Goal: Navigation & Orientation: Find specific page/section

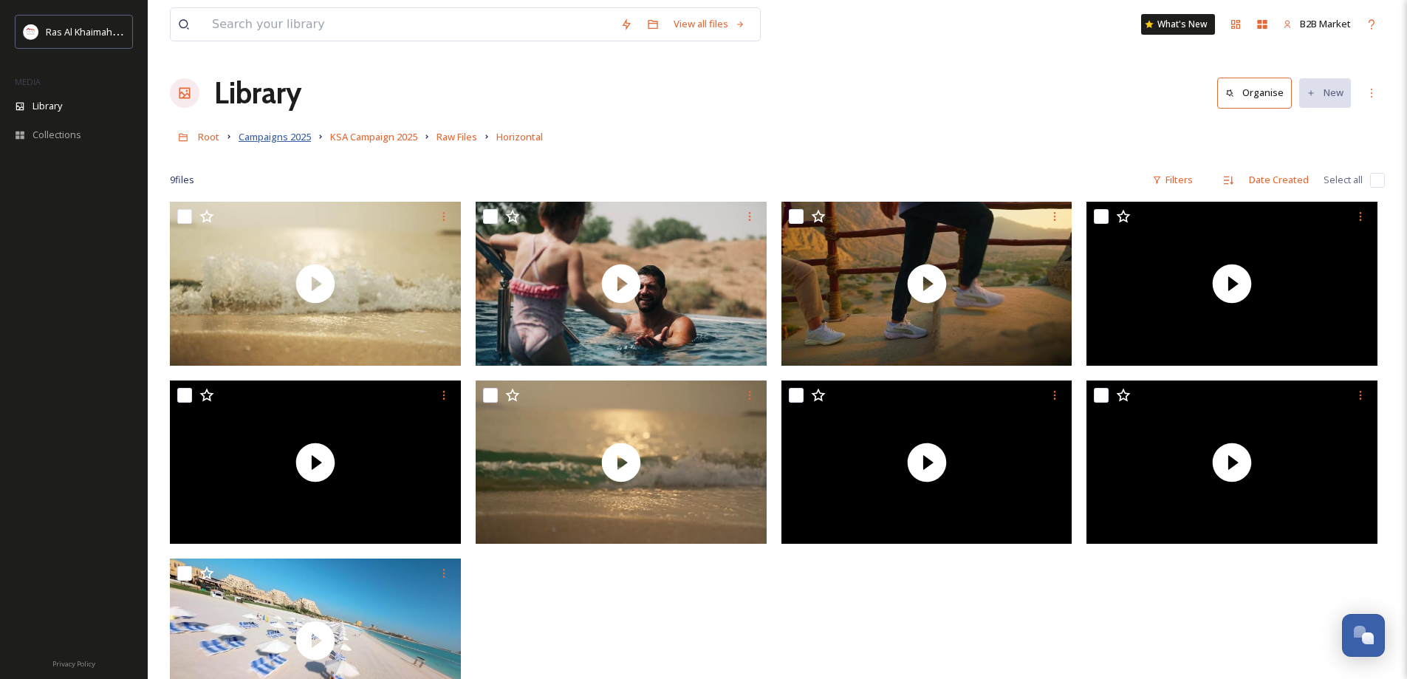
click at [270, 143] on span "Campaigns 2025" at bounding box center [275, 136] width 72 height 13
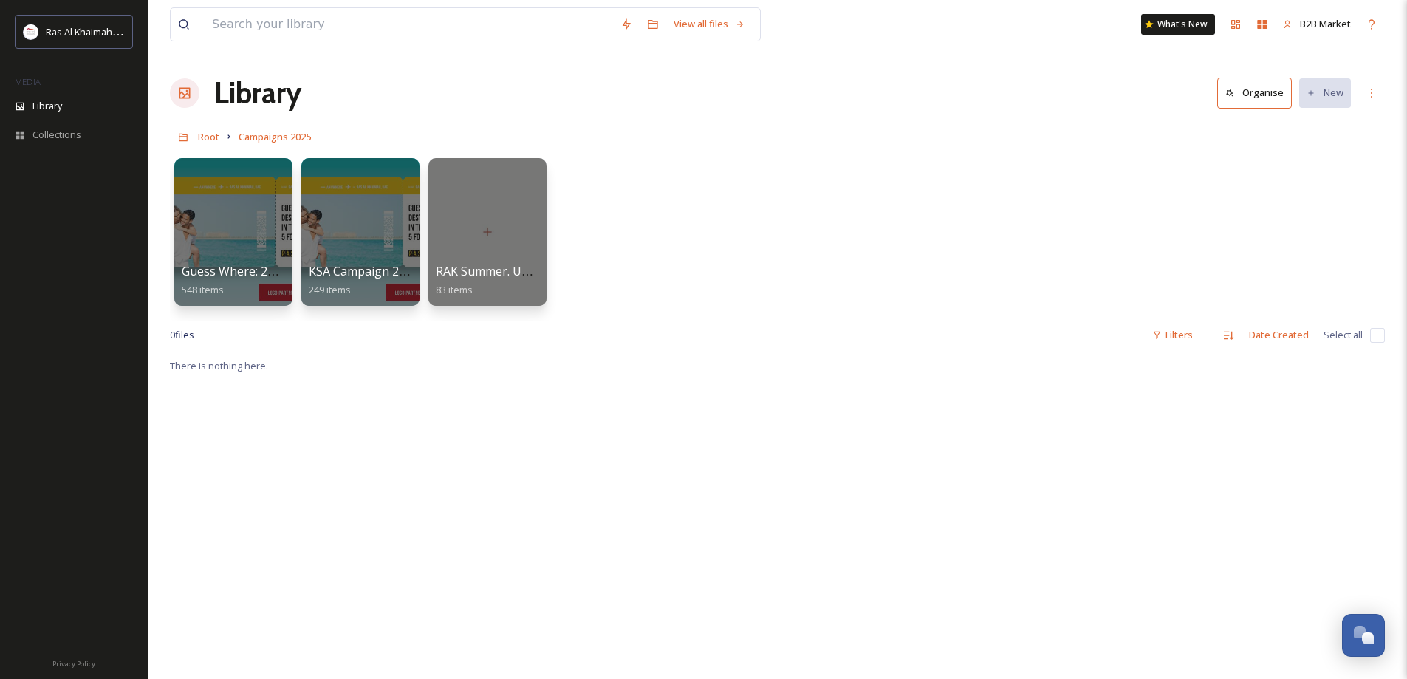
click at [211, 96] on div "Library Organise New" at bounding box center [777, 93] width 1215 height 44
click at [238, 92] on h1 "Library" at bounding box center [257, 93] width 87 height 44
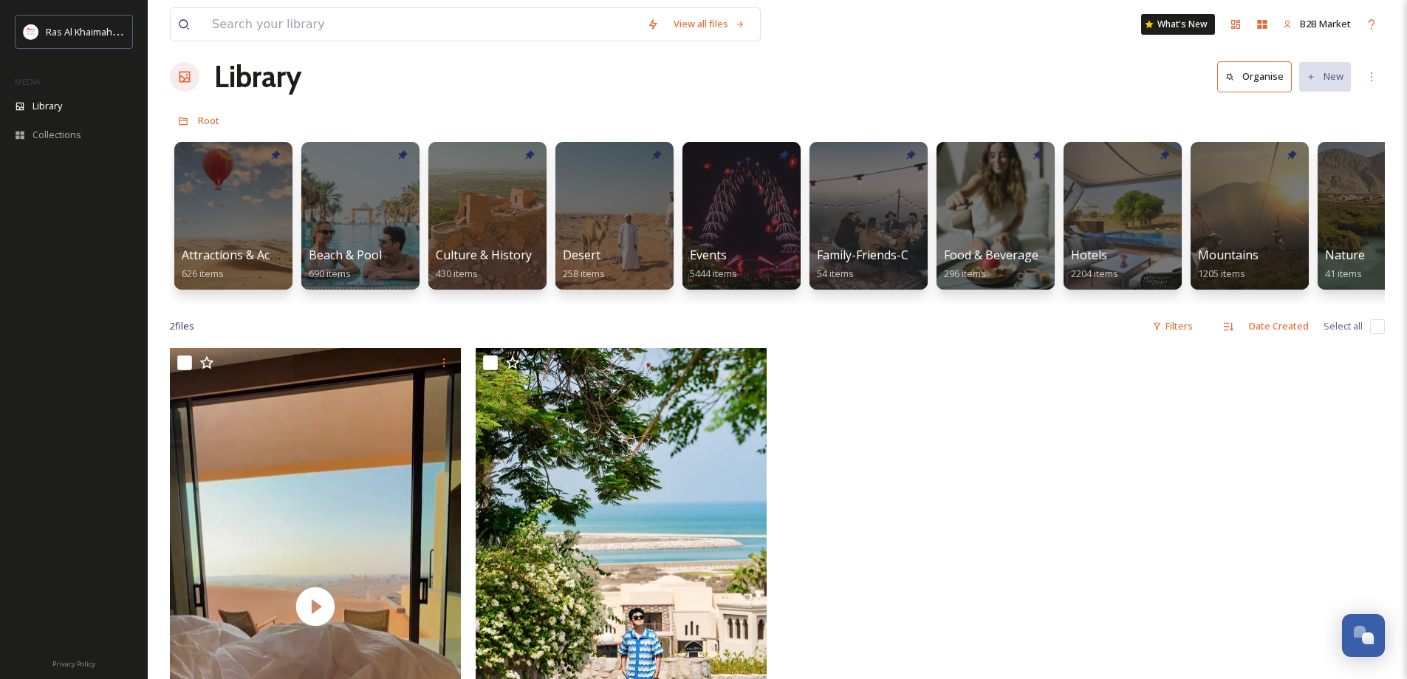
scroll to position [6, 0]
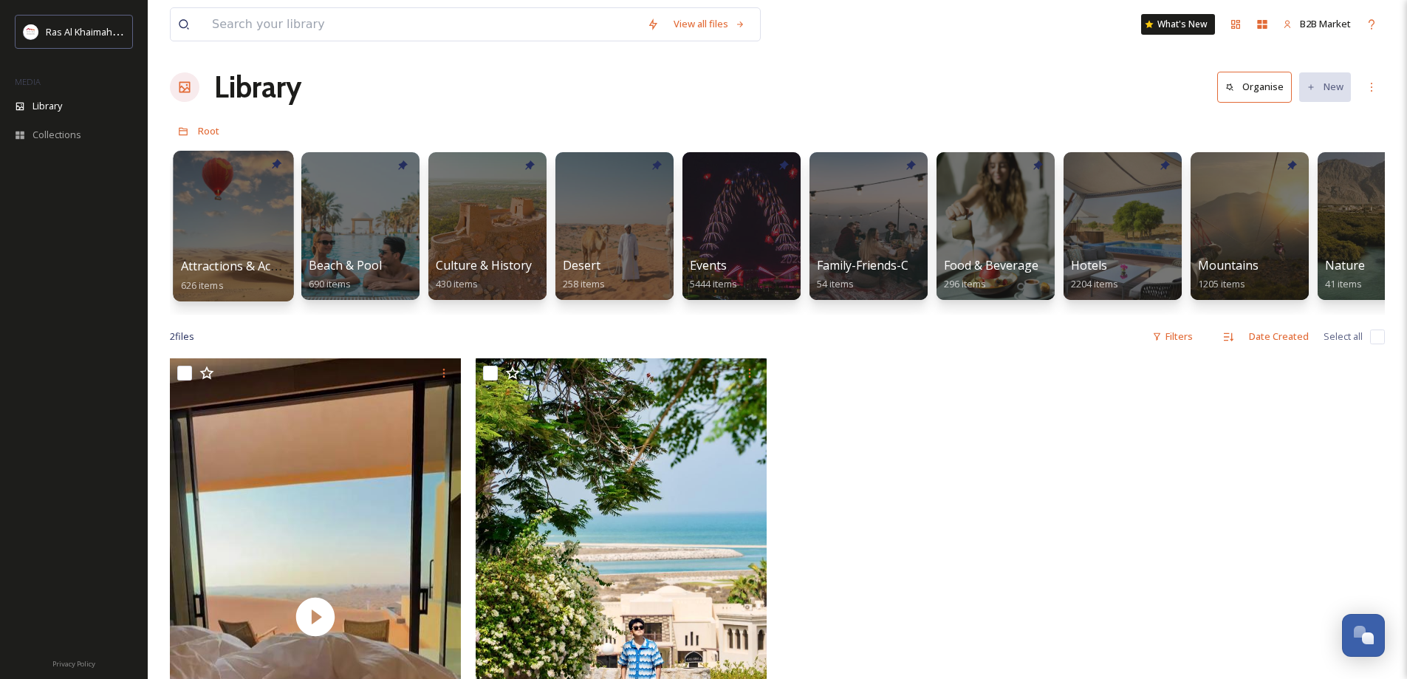
click at [219, 216] on div at bounding box center [233, 226] width 120 height 151
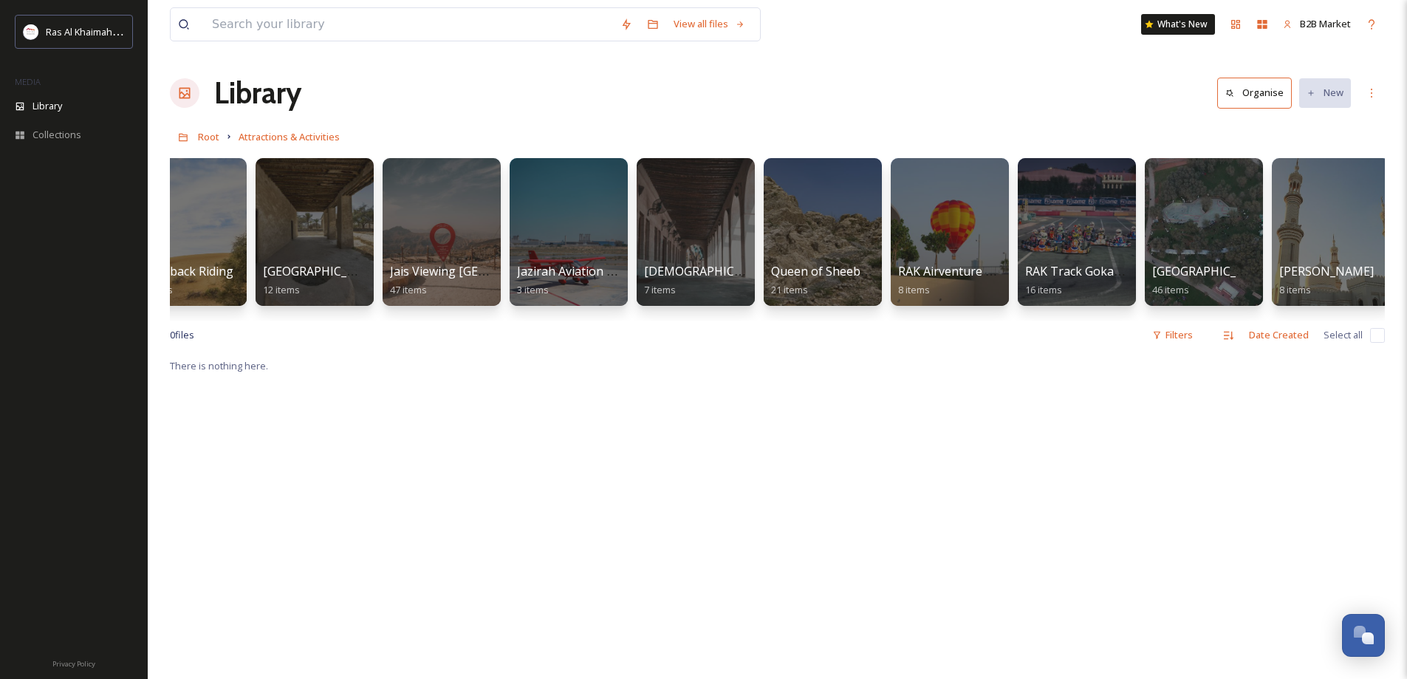
scroll to position [0, 1190]
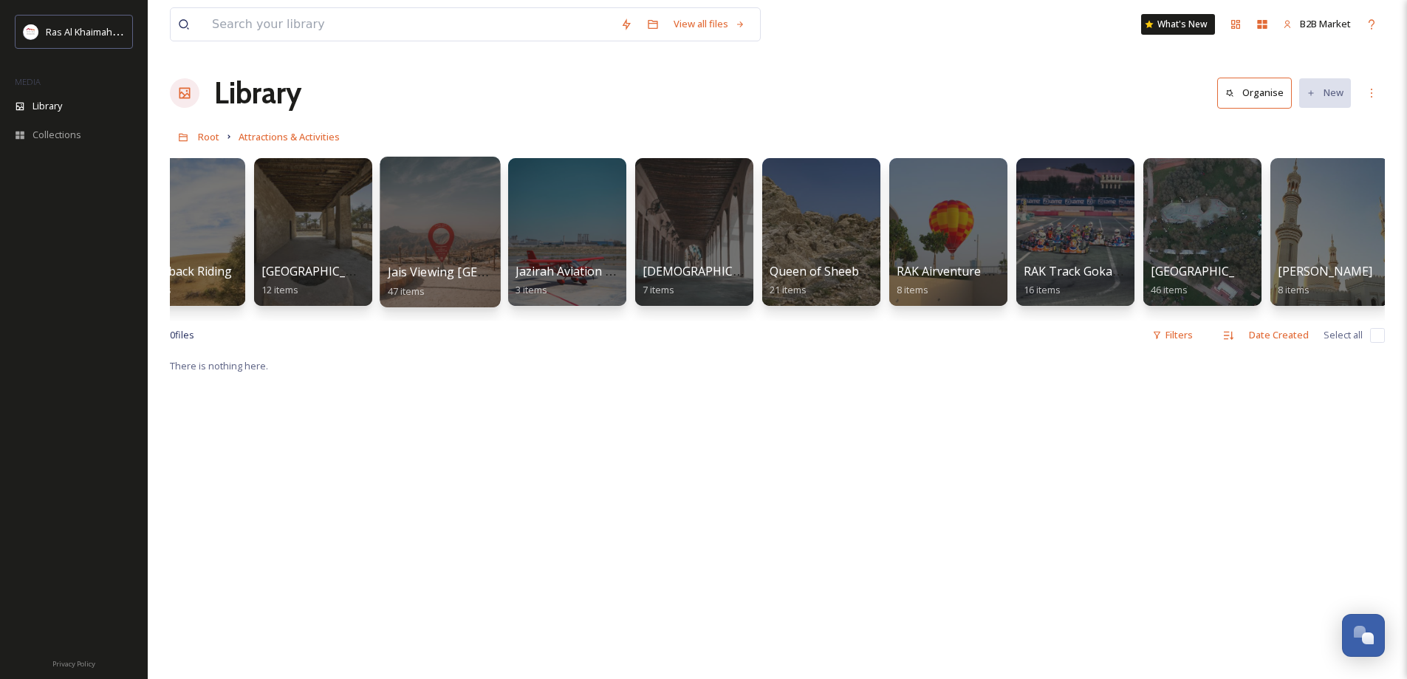
click at [467, 230] on div at bounding box center [440, 232] width 120 height 151
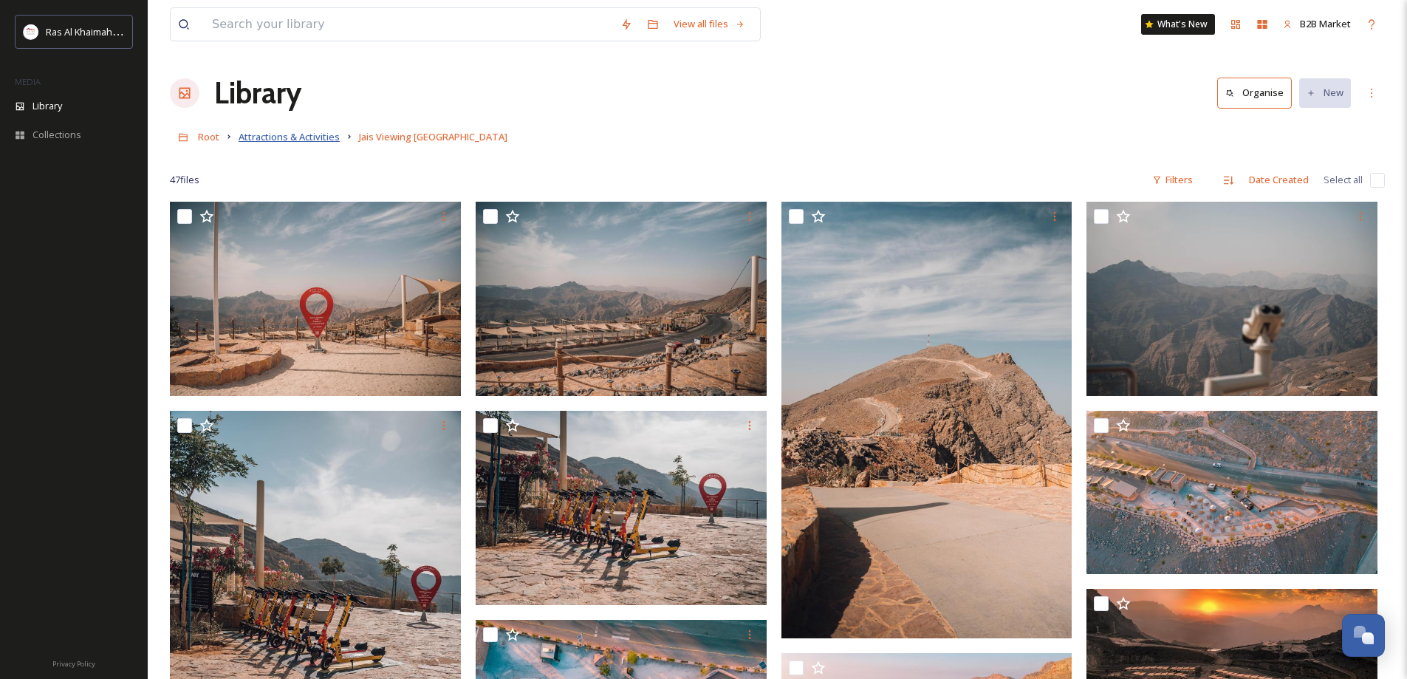
click at [285, 131] on span "Attractions & Activities" at bounding box center [289, 136] width 101 height 13
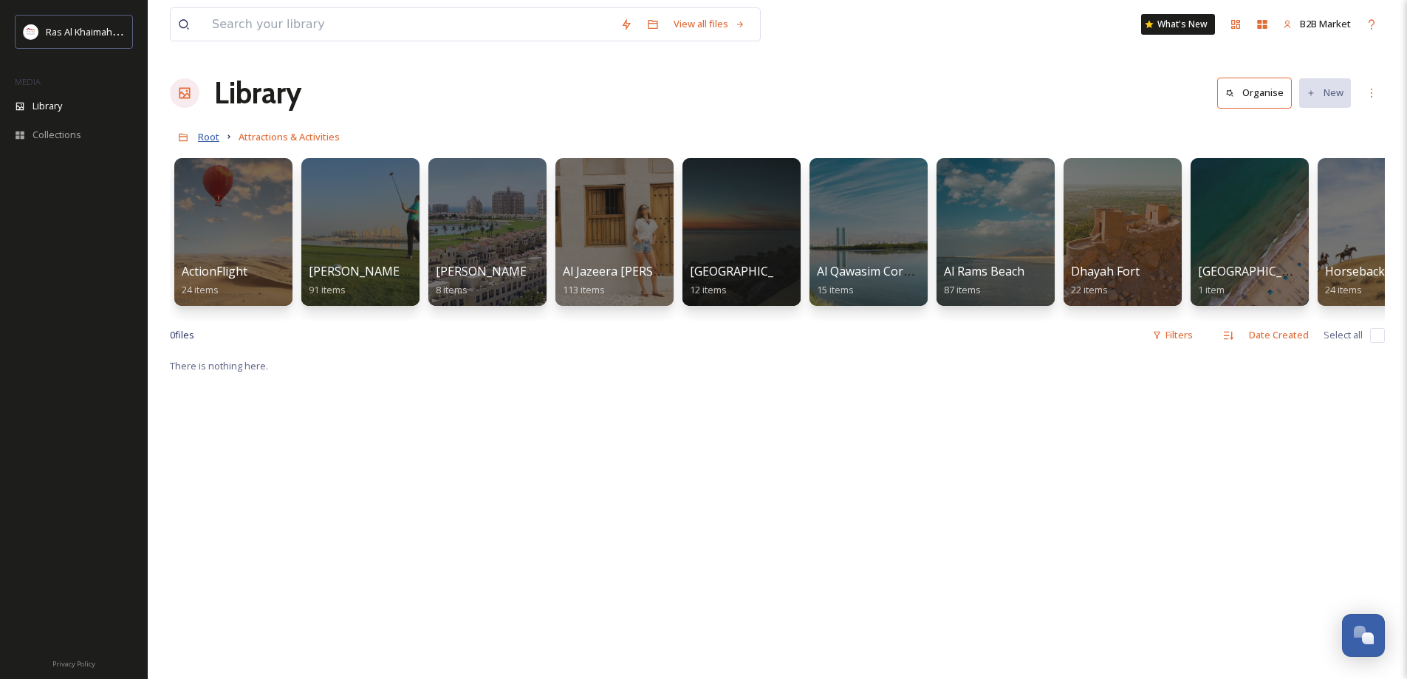
click at [202, 140] on span "Root" at bounding box center [208, 136] width 21 height 13
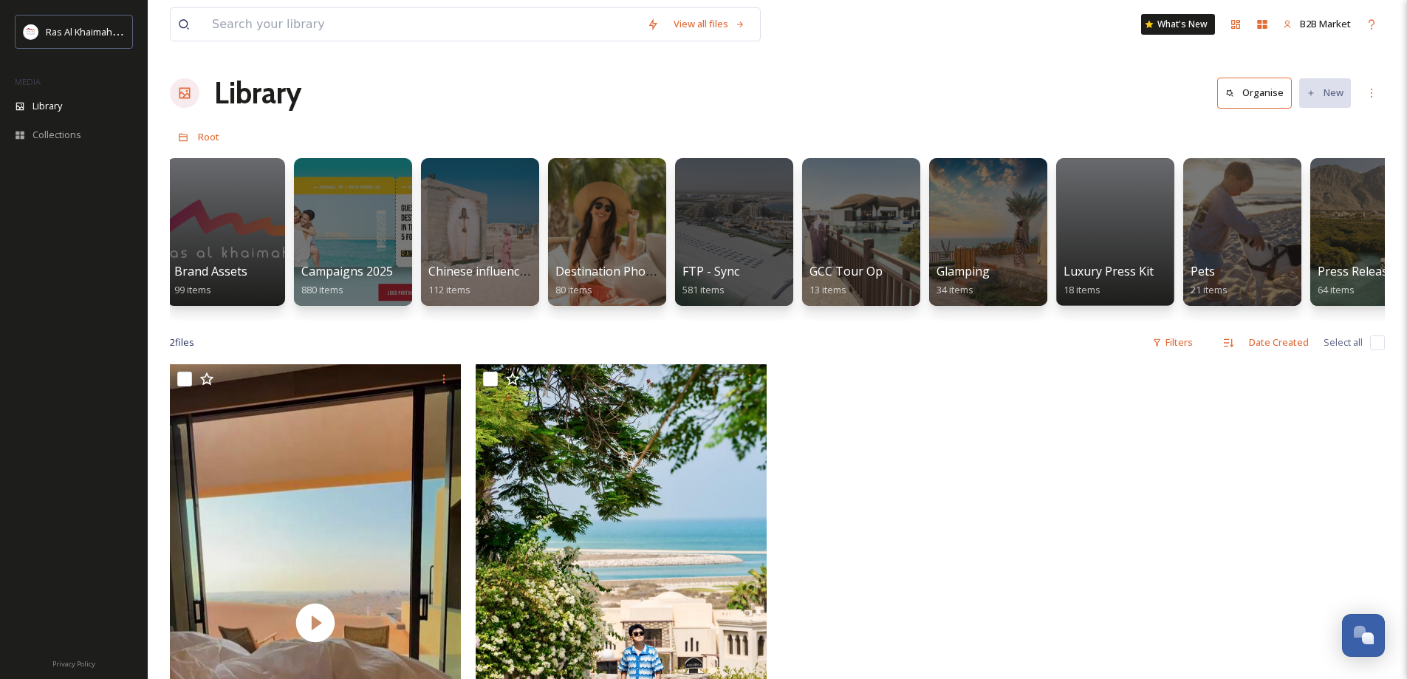
scroll to position [0, 1906]
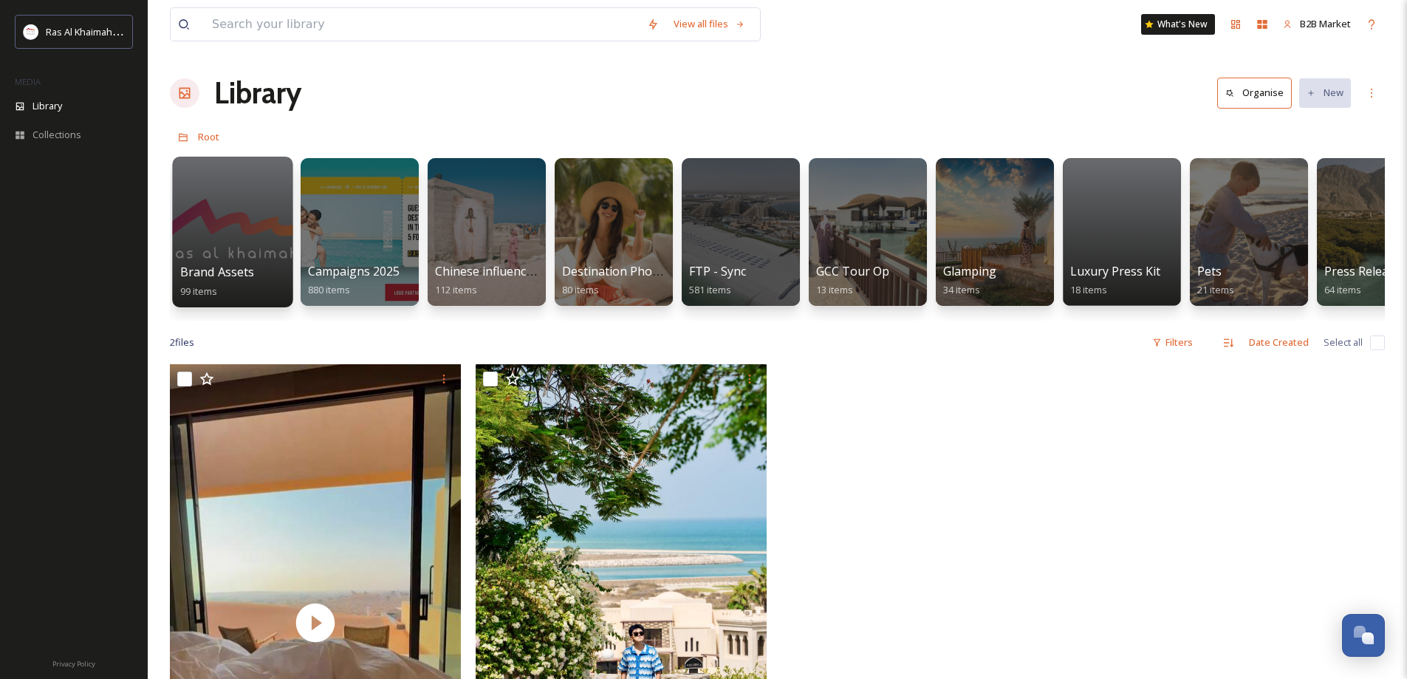
click at [206, 268] on span "Brand Assets" at bounding box center [217, 272] width 75 height 16
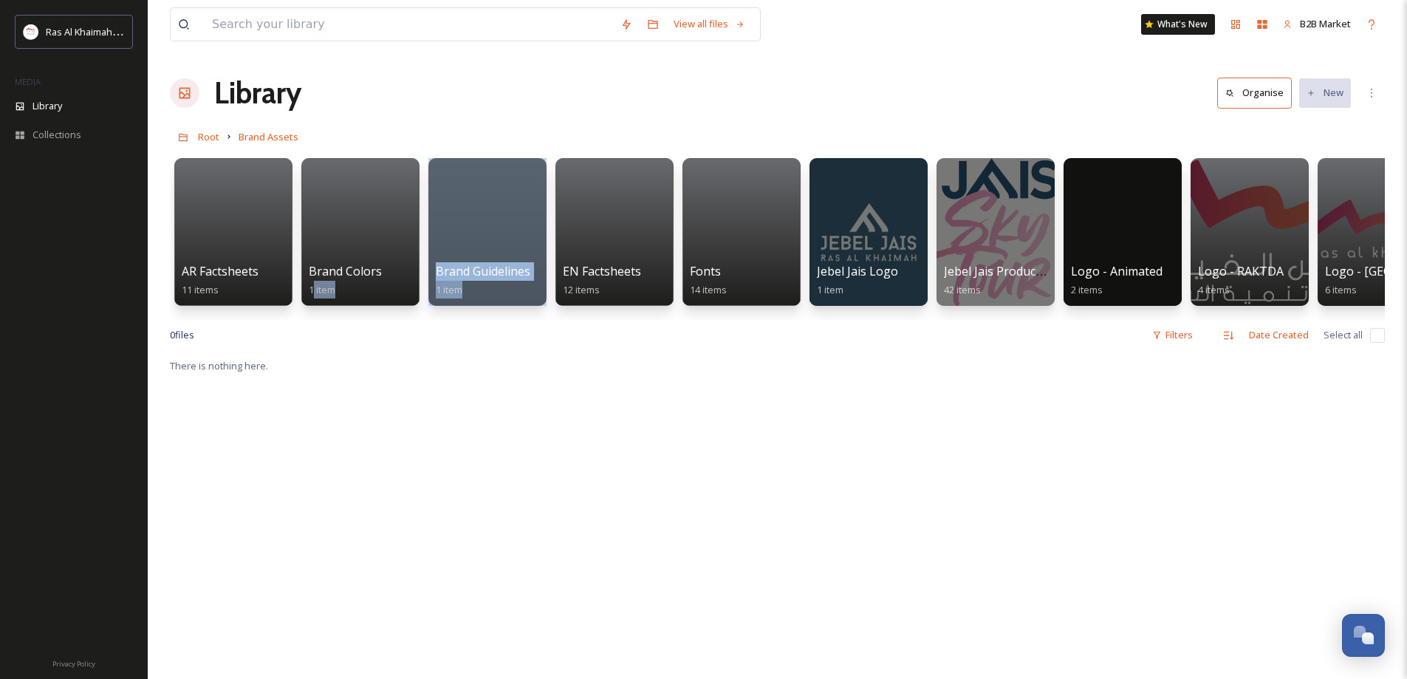
drag, startPoint x: 313, startPoint y: 320, endPoint x: 528, endPoint y: 314, distance: 215.0
click at [528, 314] on div "AR Factsheets 11 items Brand Colors 1 item Brand Guidelines 1 item EN Factsheet…" at bounding box center [777, 236] width 1215 height 170
click at [207, 217] on div at bounding box center [233, 232] width 120 height 151
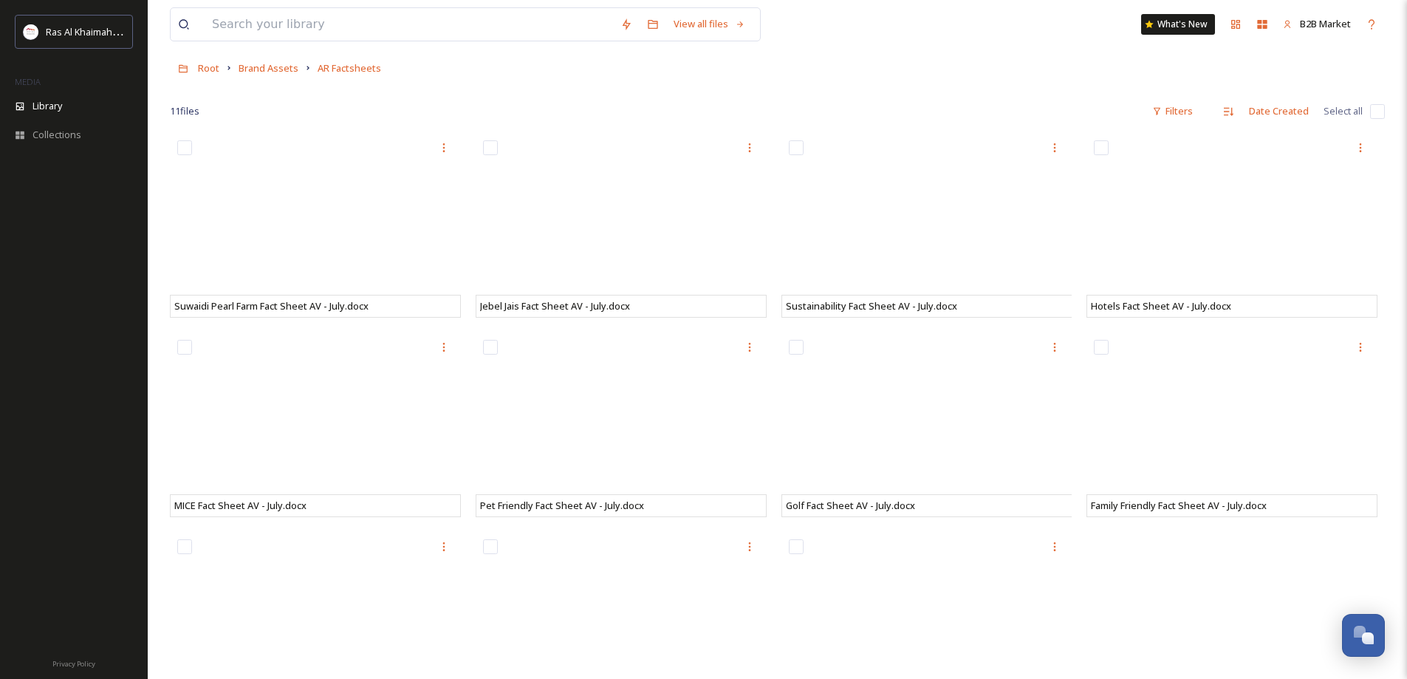
scroll to position [148, 0]
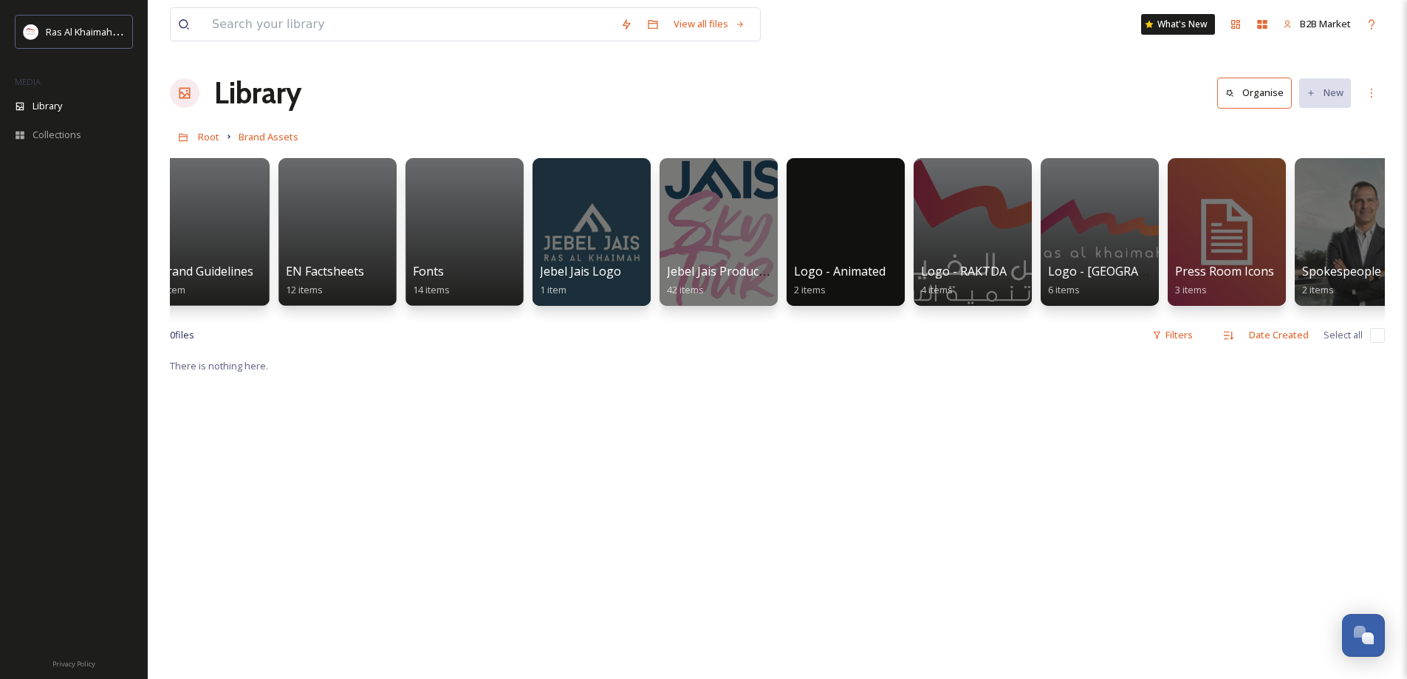
scroll to position [0, 309]
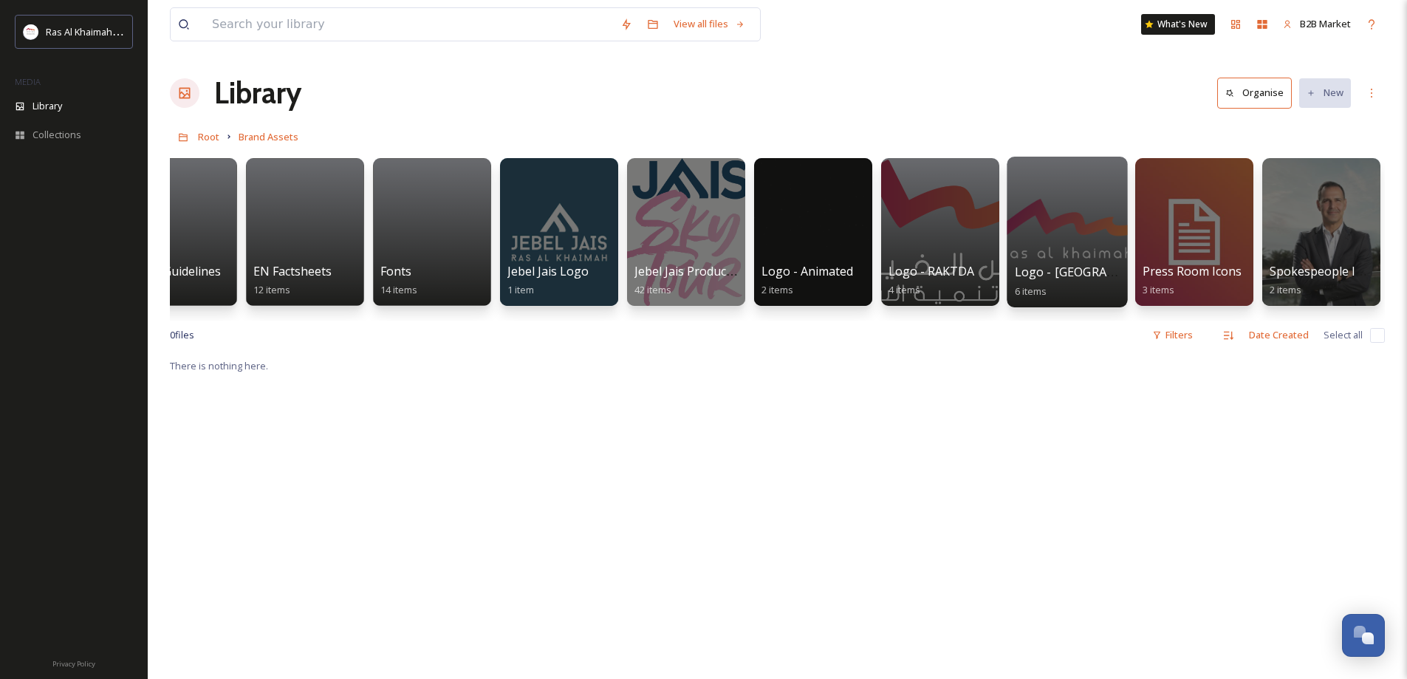
click at [1062, 240] on div at bounding box center [1066, 232] width 120 height 151
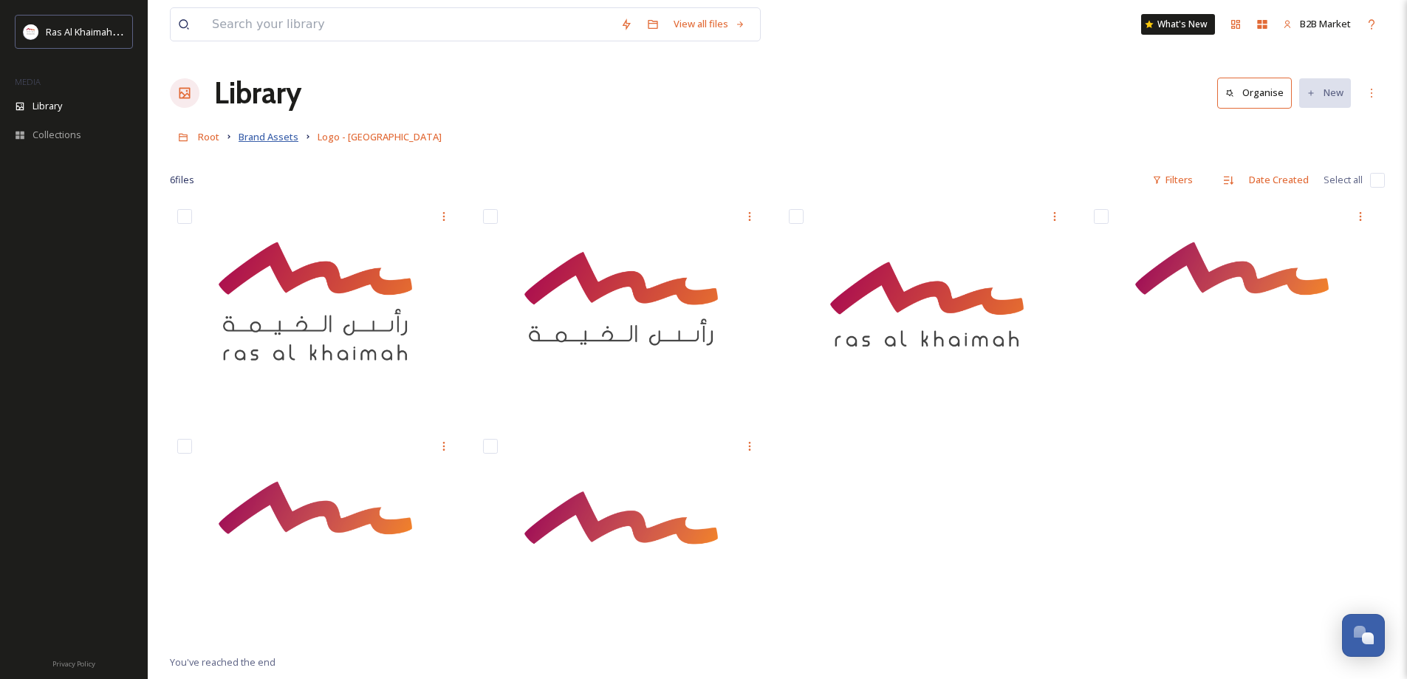
click at [272, 140] on span "Brand Assets" at bounding box center [269, 136] width 60 height 13
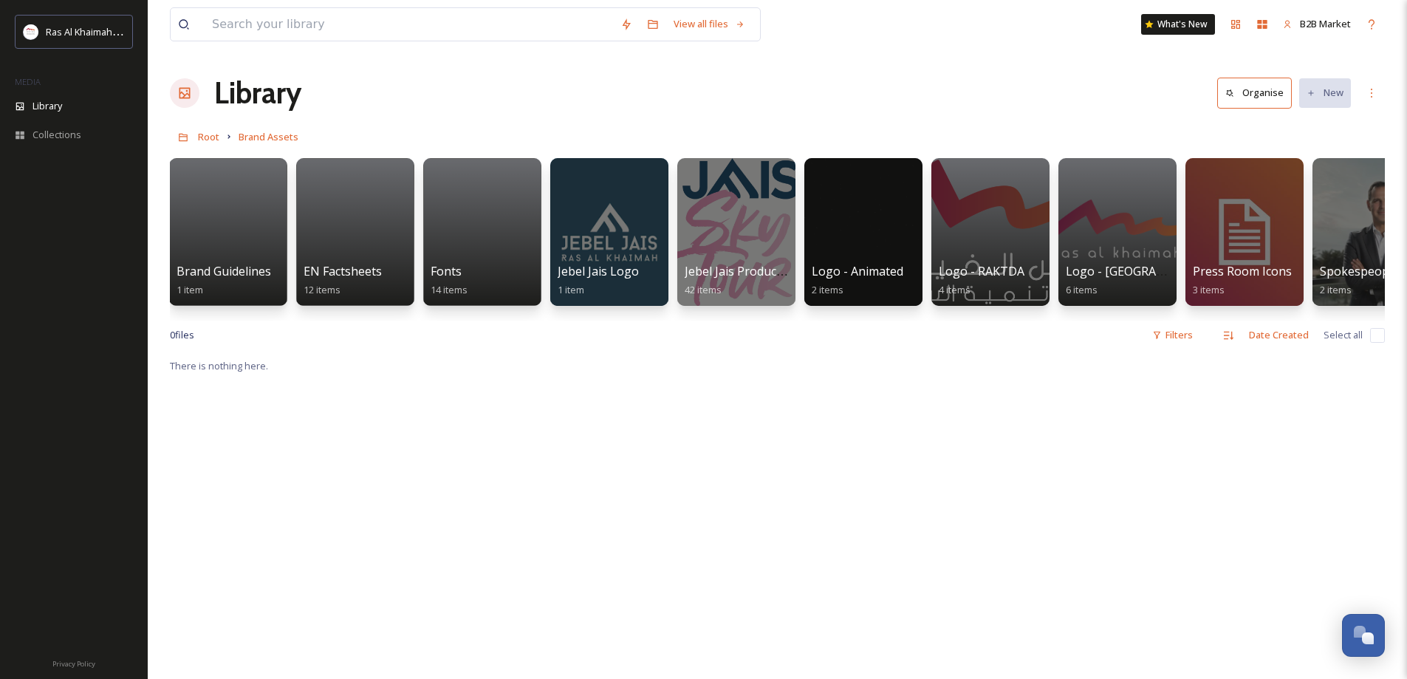
scroll to position [0, 309]
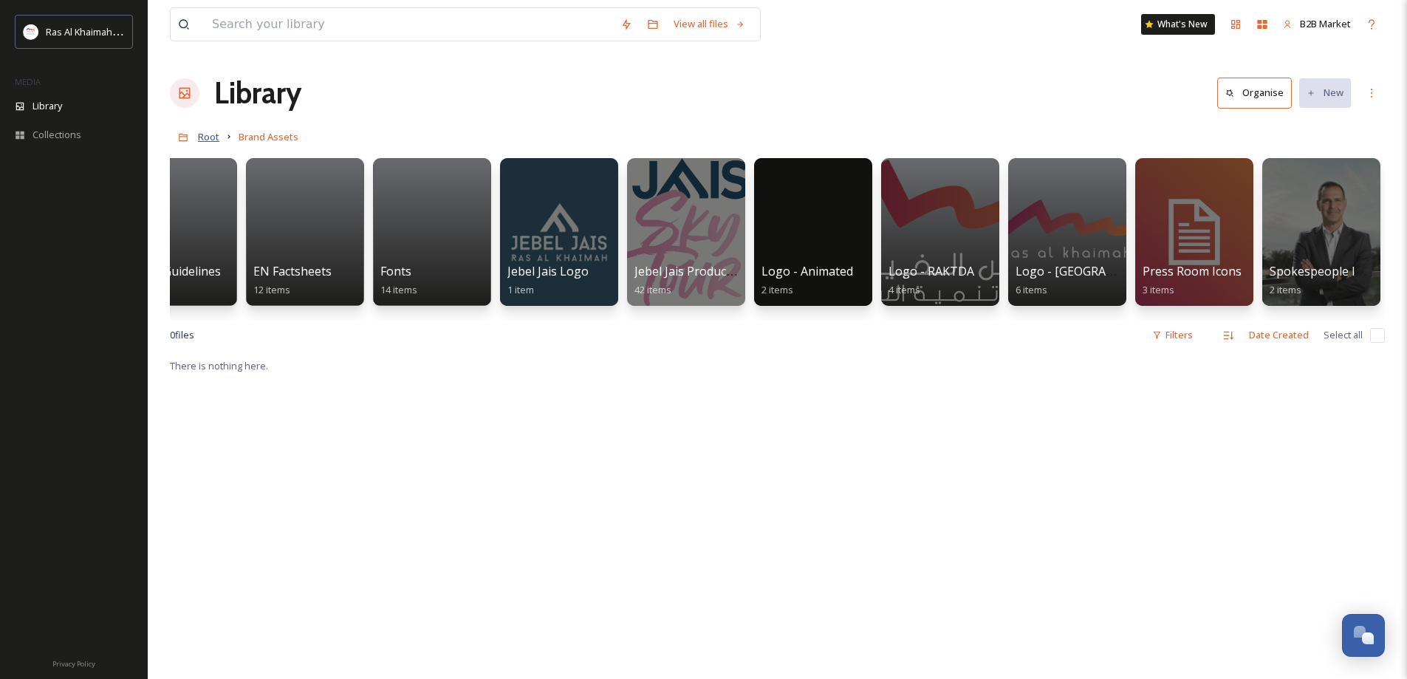
click at [216, 136] on span "Root" at bounding box center [208, 136] width 21 height 13
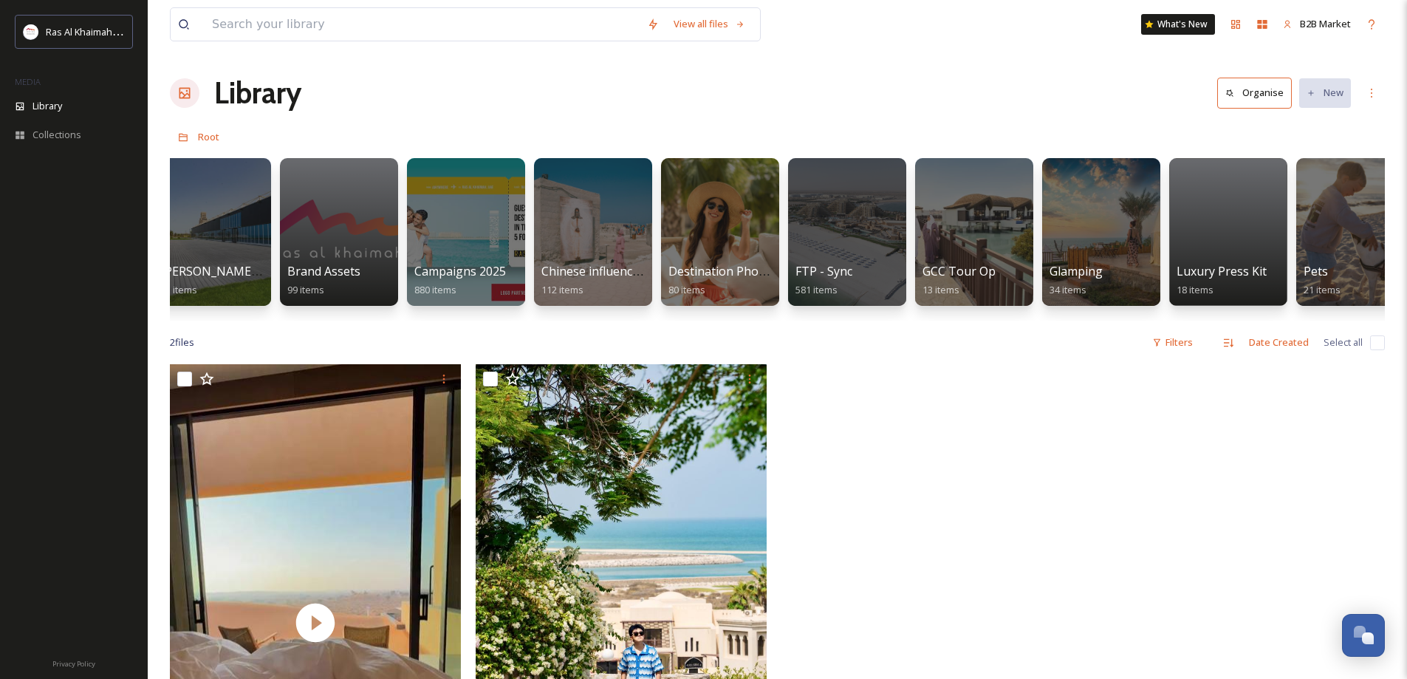
scroll to position [0, 1786]
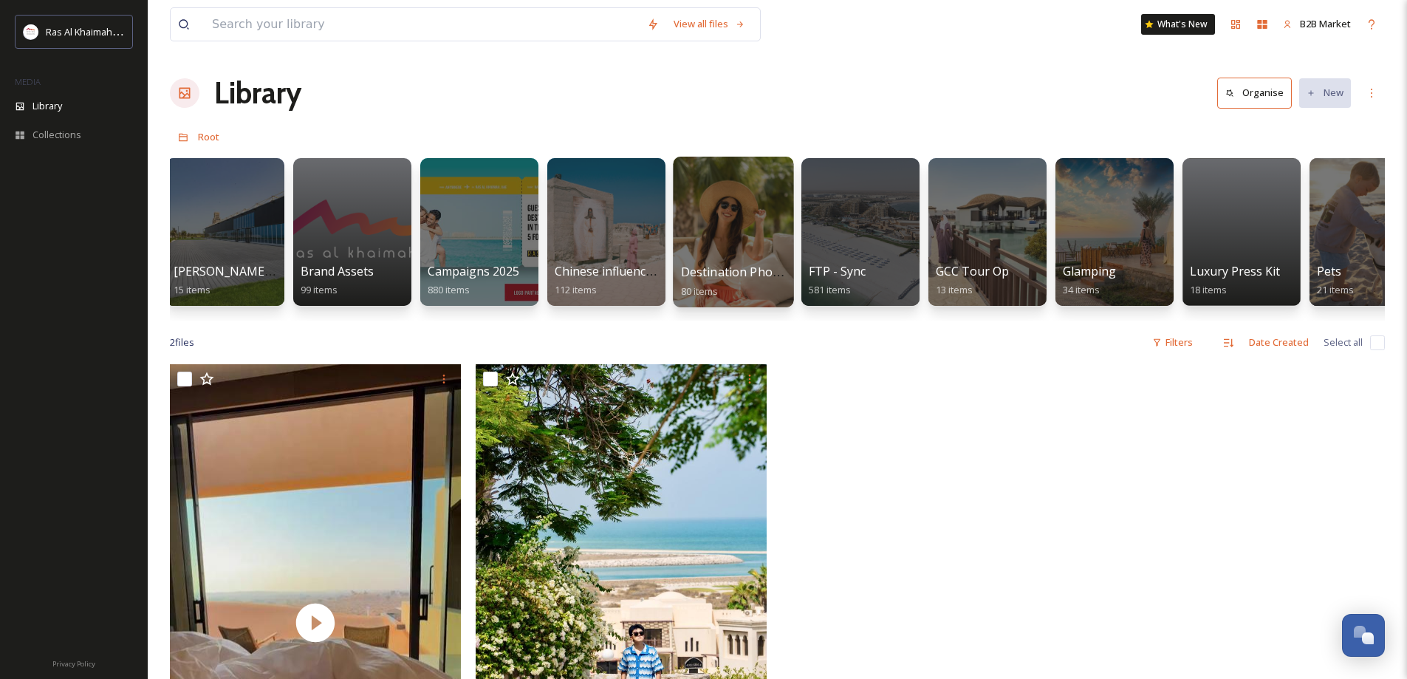
click at [766, 232] on div at bounding box center [733, 232] width 120 height 151
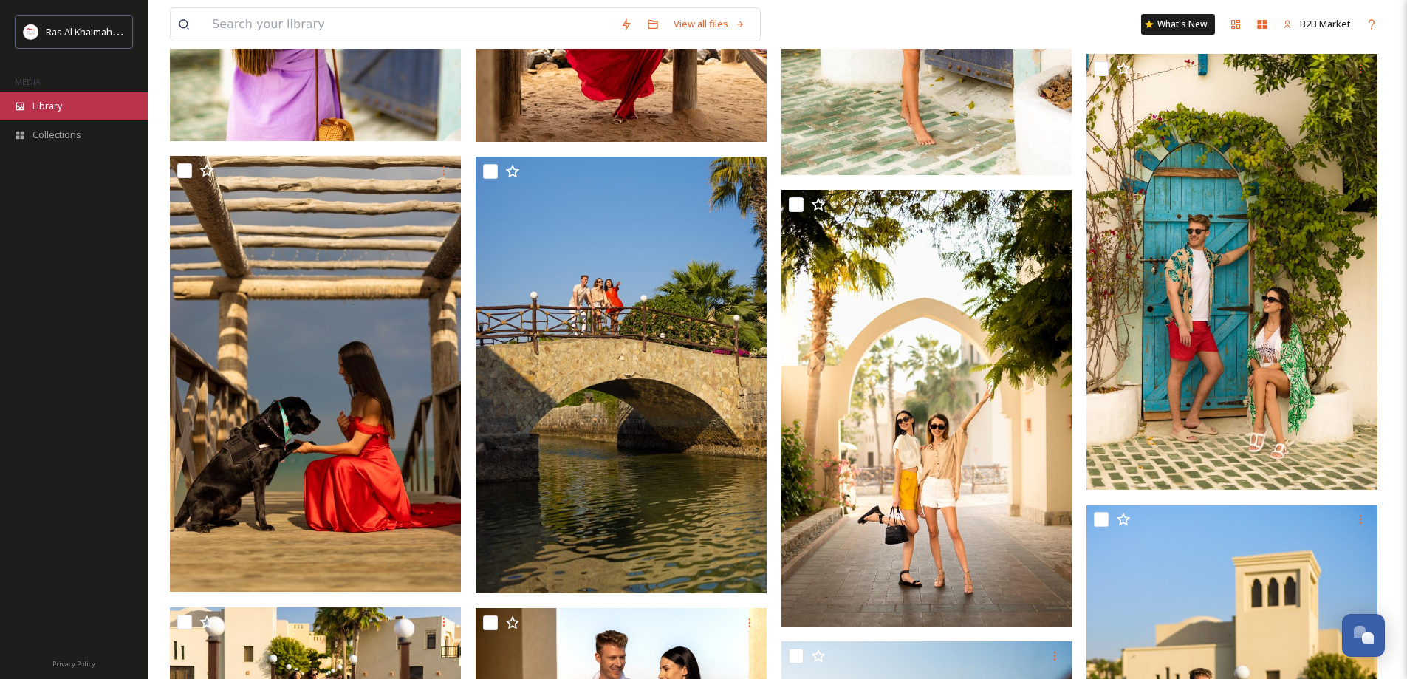
scroll to position [3397, 0]
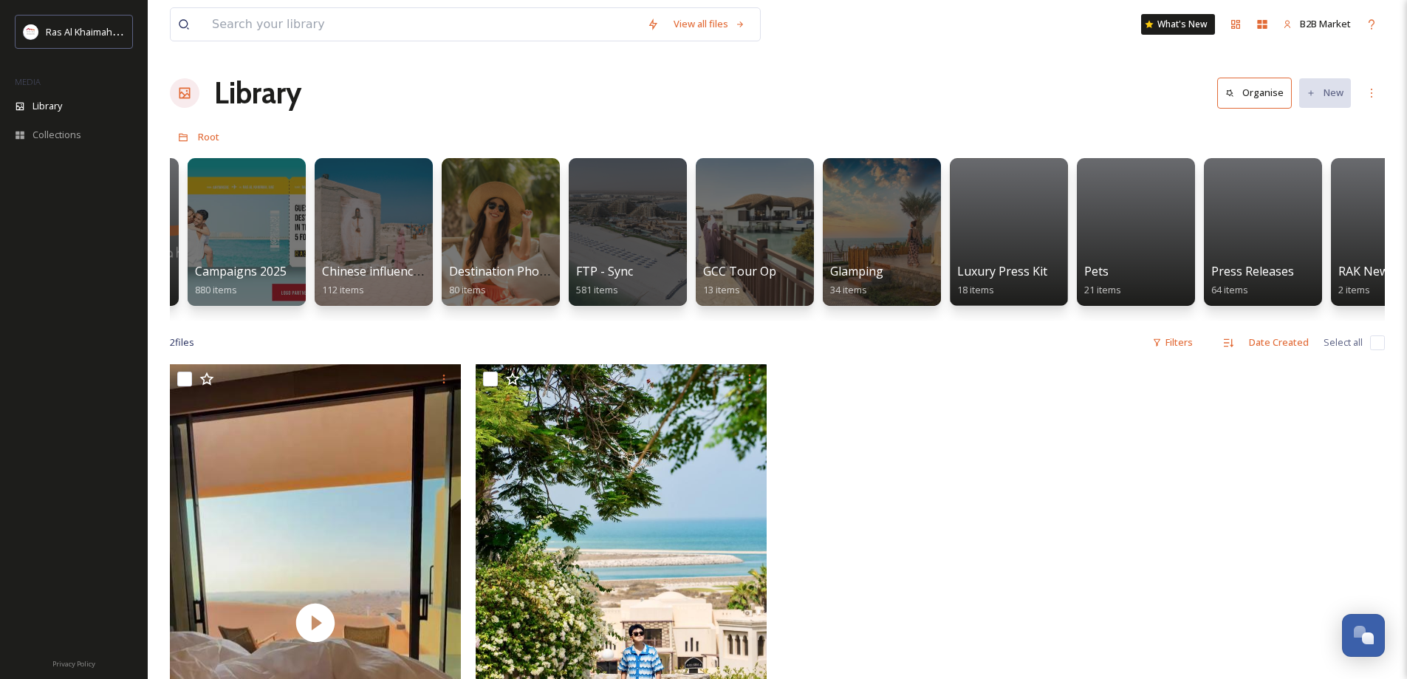
scroll to position [0, 2341]
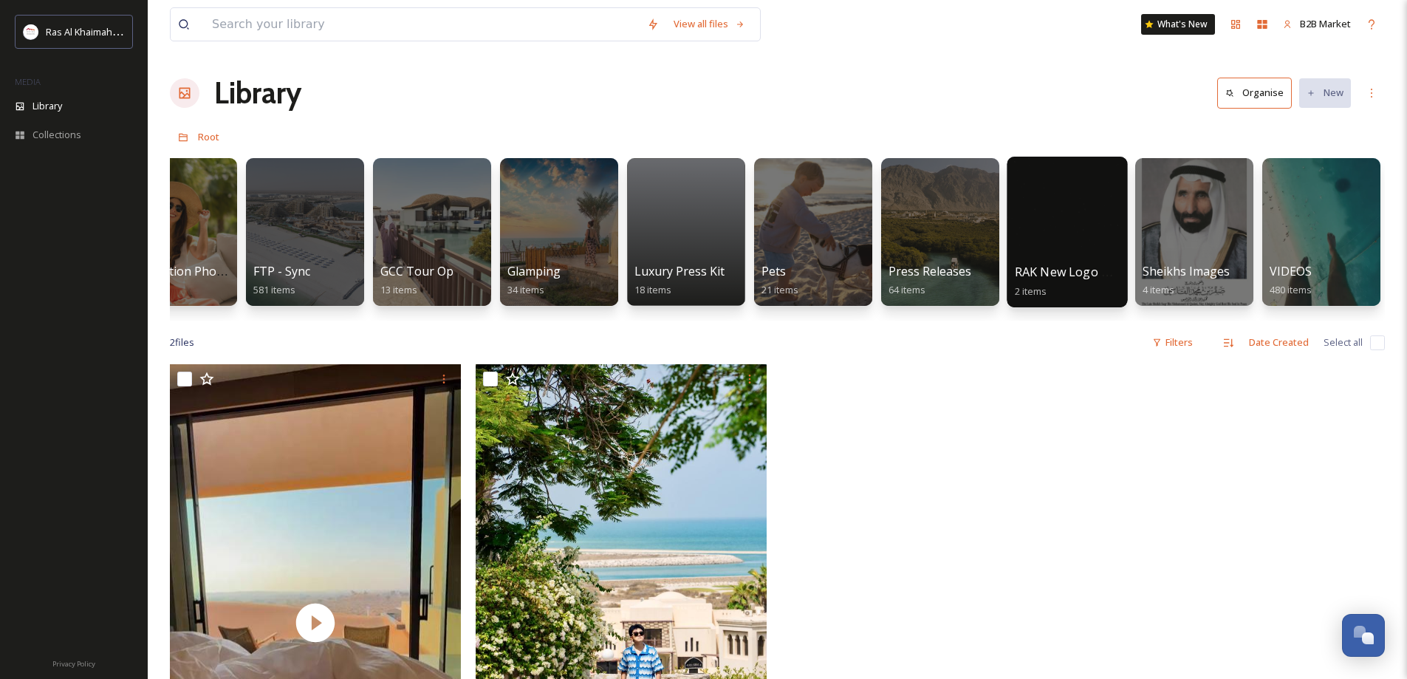
click at [1035, 219] on div at bounding box center [1066, 232] width 120 height 151
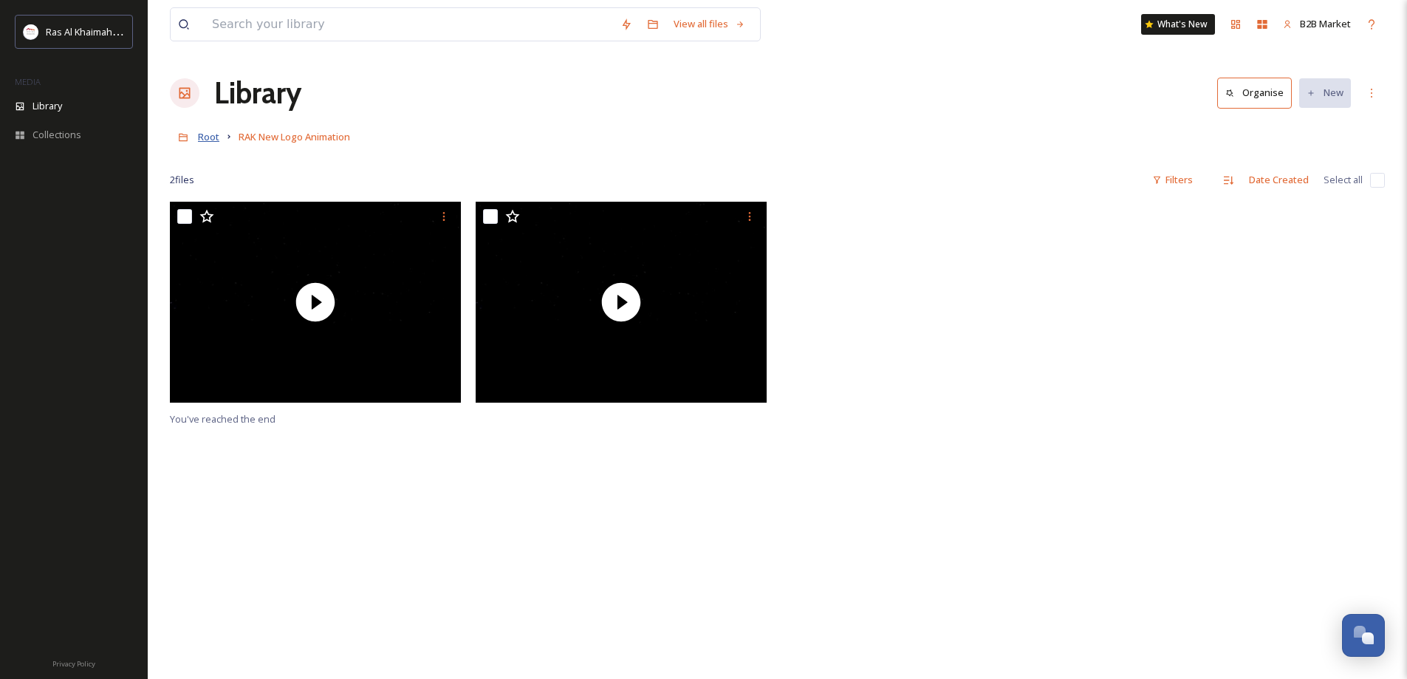
click at [206, 137] on span "Root" at bounding box center [208, 136] width 21 height 13
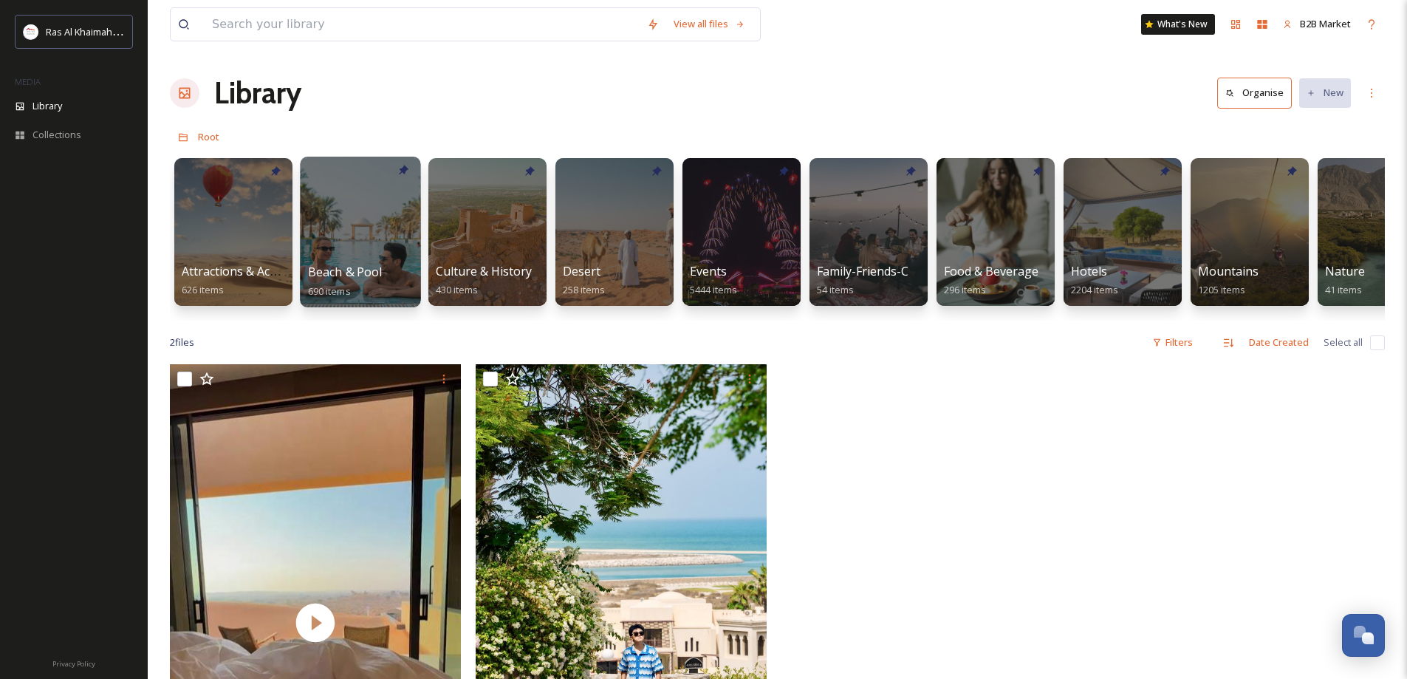
click at [353, 270] on span "Beach & Pool" at bounding box center [345, 272] width 75 height 16
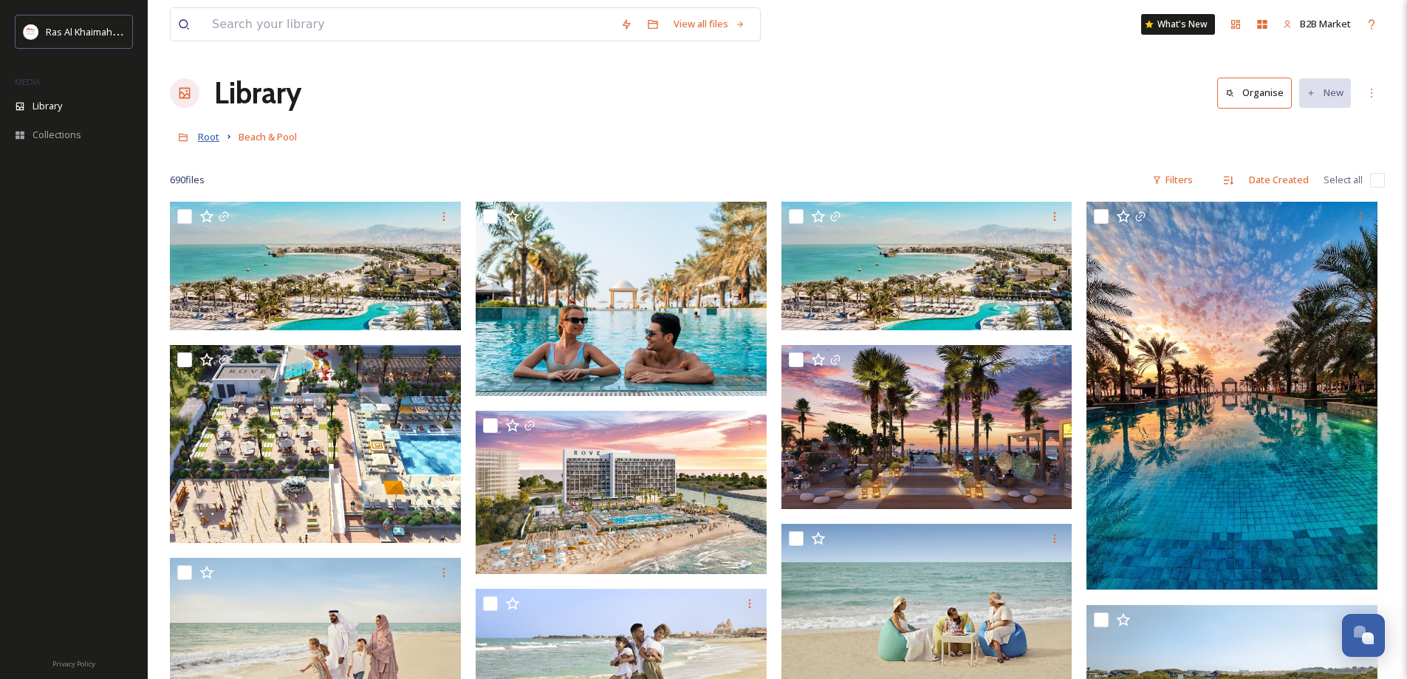
click at [218, 140] on span "Root" at bounding box center [208, 136] width 21 height 13
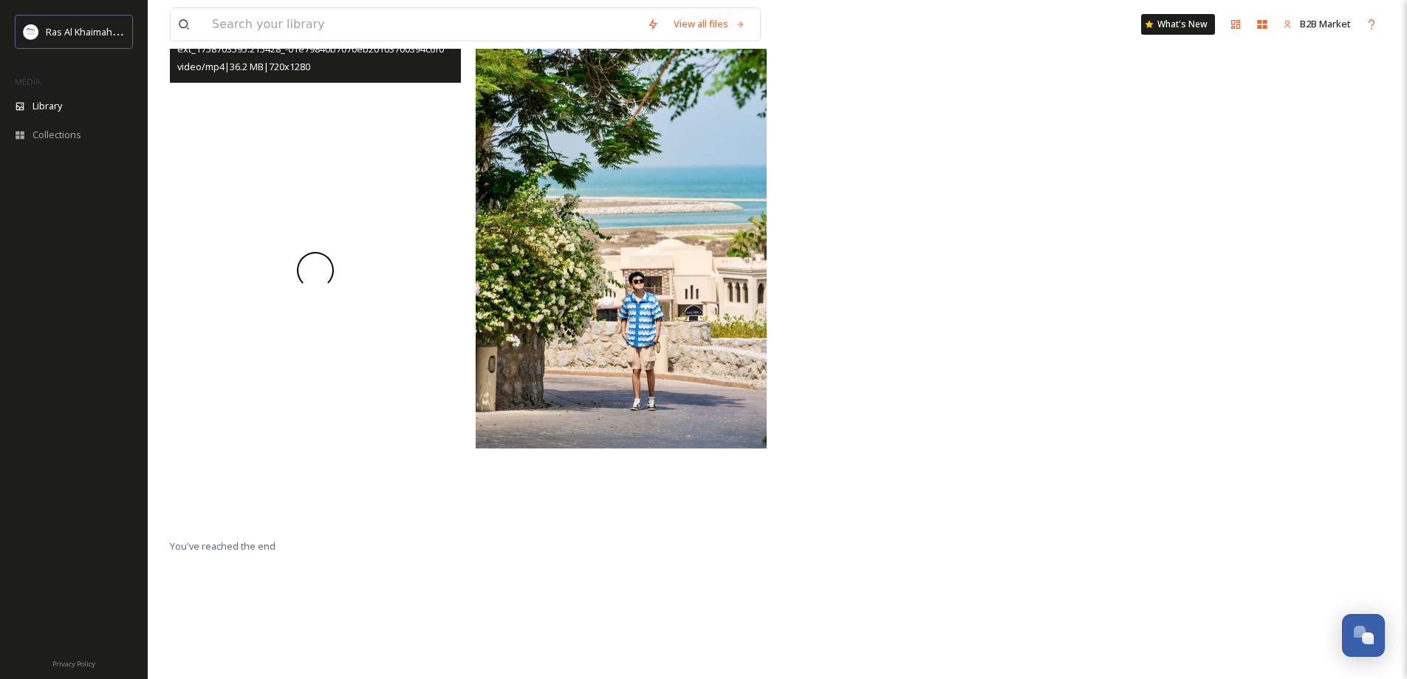
scroll to position [369, 0]
